Goal: Find specific page/section: Find specific page/section

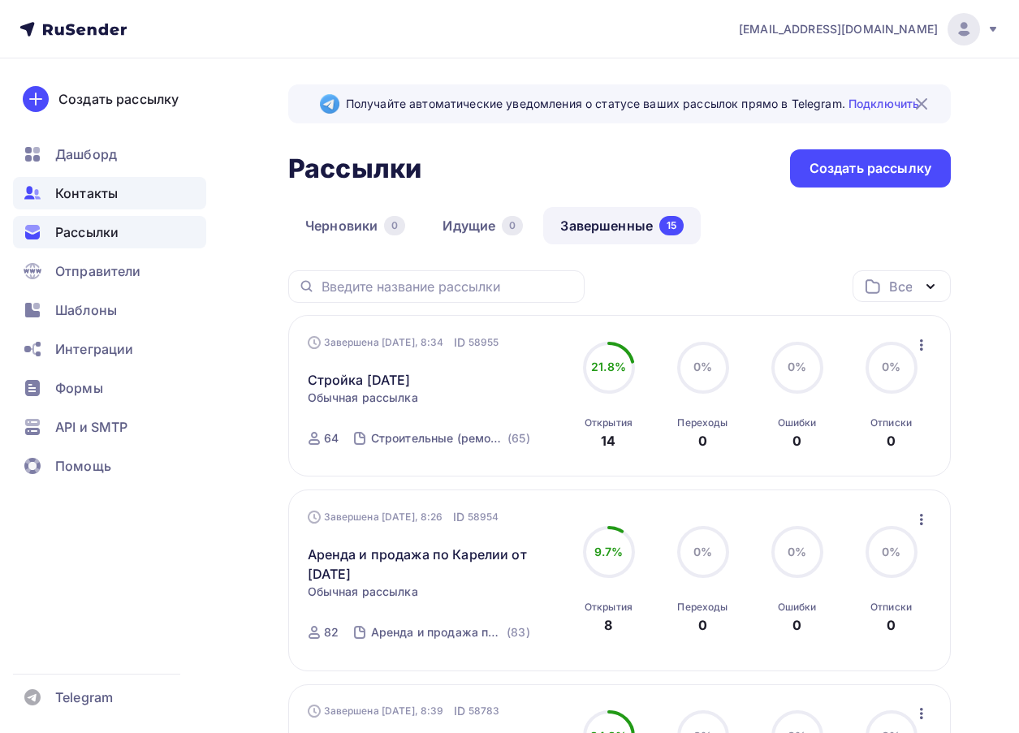
click at [94, 192] on span "Контакты" at bounding box center [86, 192] width 63 height 19
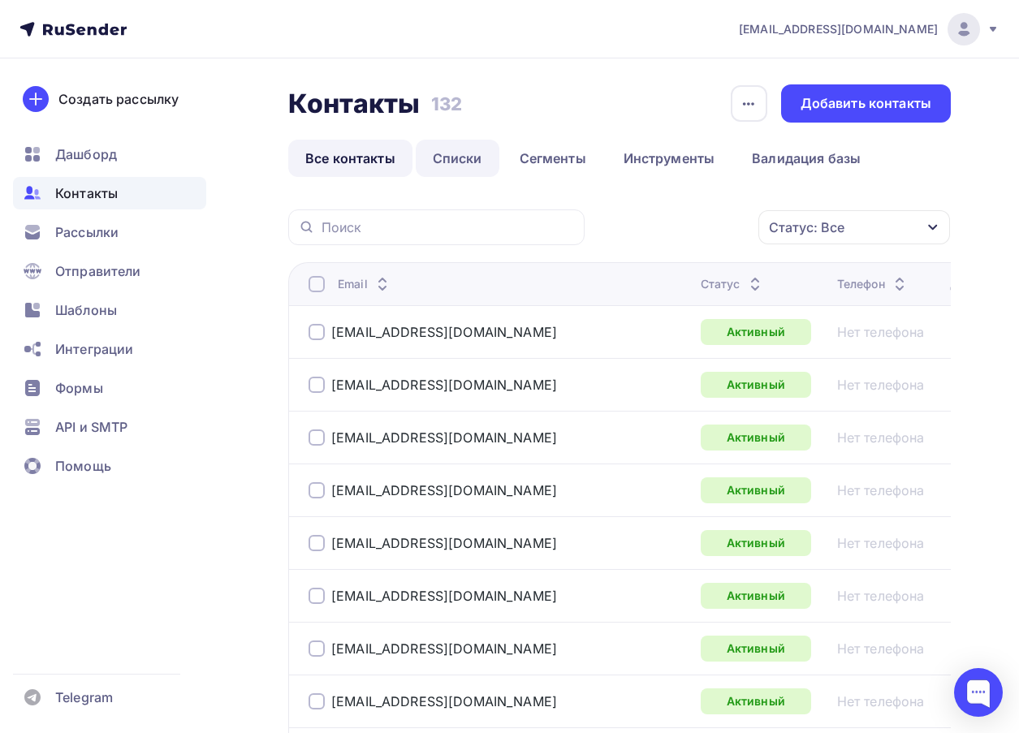
click at [459, 164] on link "Списки" at bounding box center [458, 158] width 84 height 37
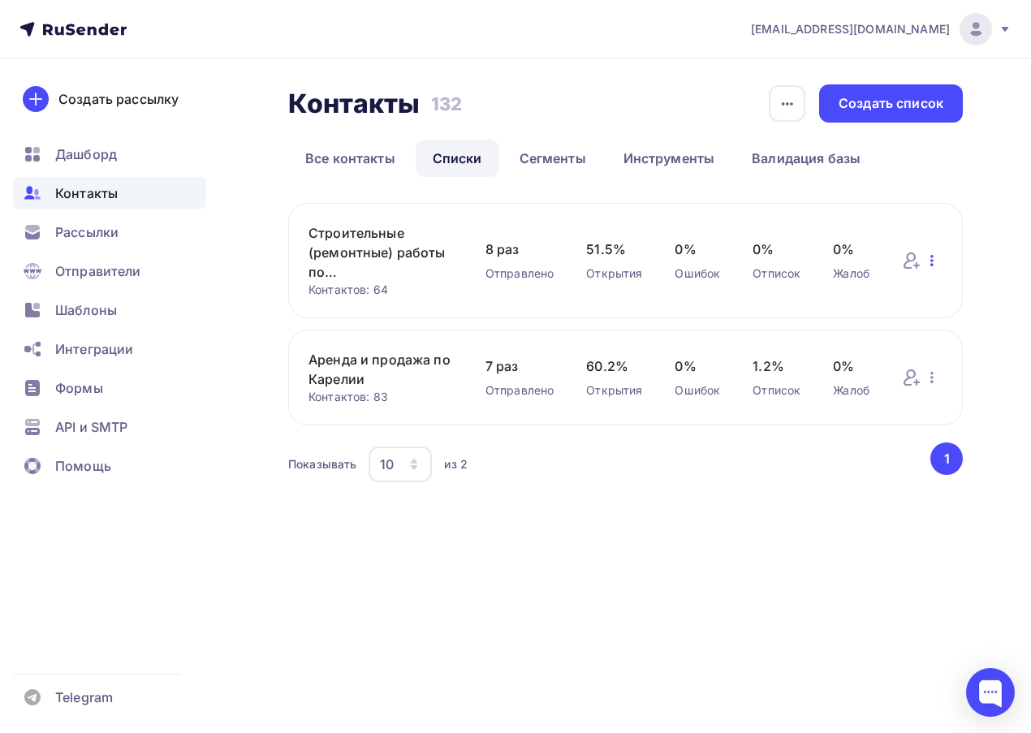
click at [937, 264] on icon "button" at bounding box center [931, 260] width 19 height 19
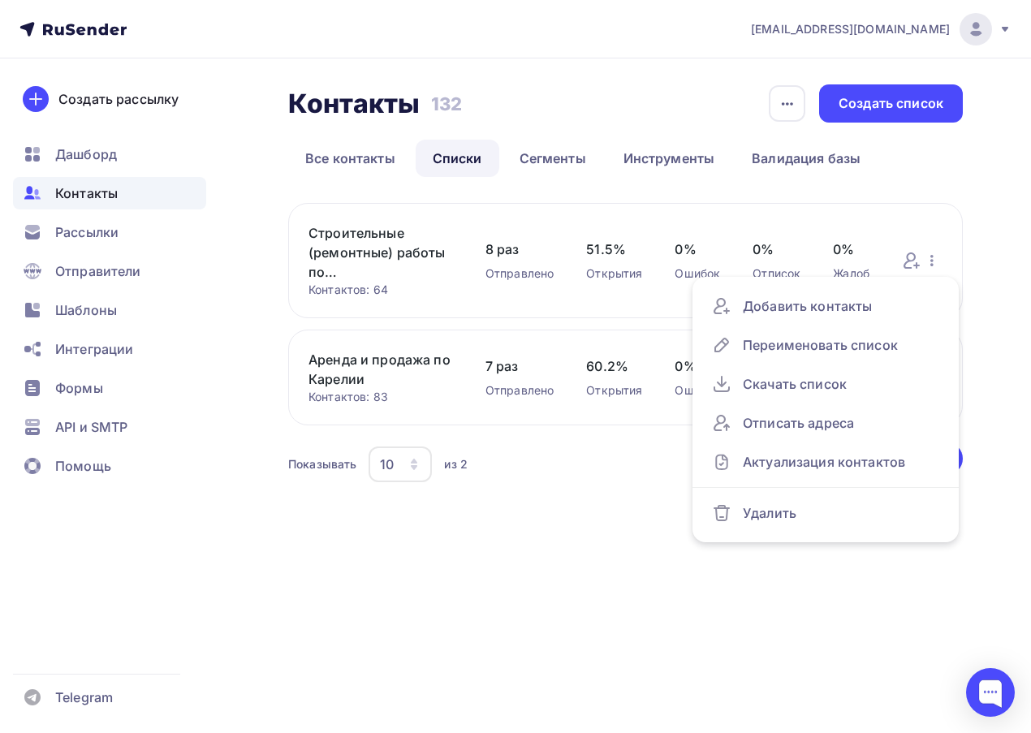
click at [381, 260] on link "Строительные (ремонтные) работы по [GEOGRAPHIC_DATA]" at bounding box center [380, 252] width 145 height 58
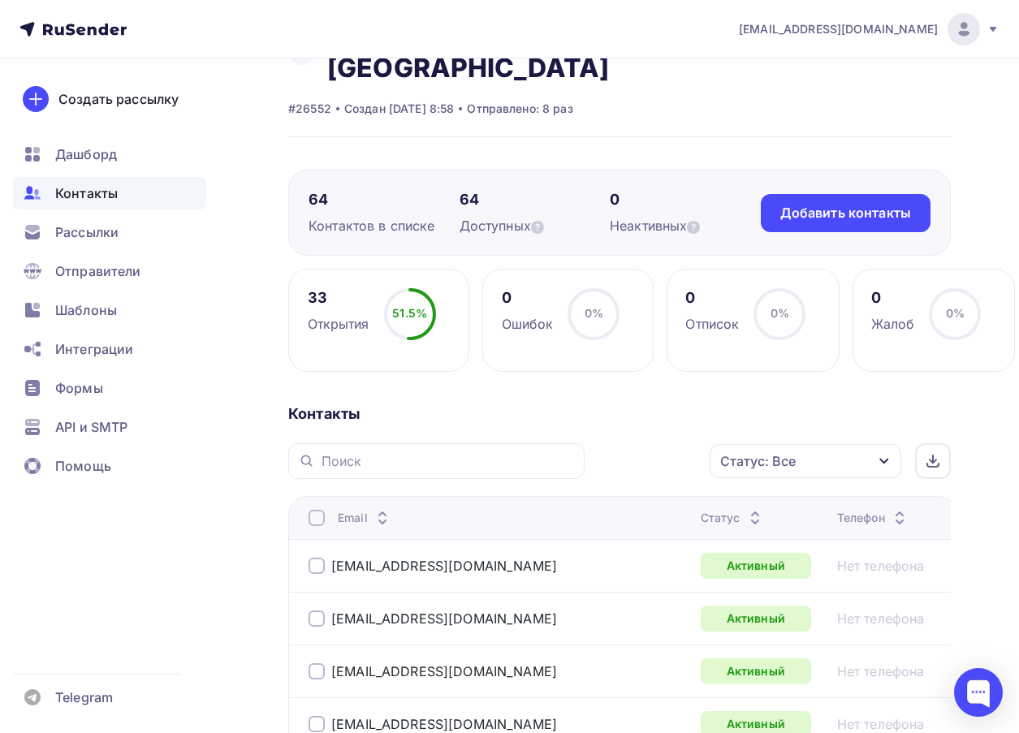
scroll to position [162, 0]
